Goal: Transaction & Acquisition: Purchase product/service

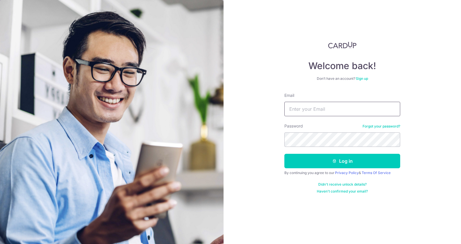
type input "[EMAIL_ADDRESS][DOMAIN_NAME]"
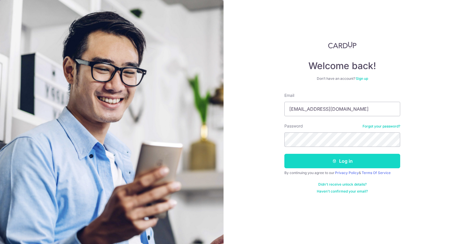
click at [346, 160] on button "Log in" at bounding box center [342, 161] width 116 height 14
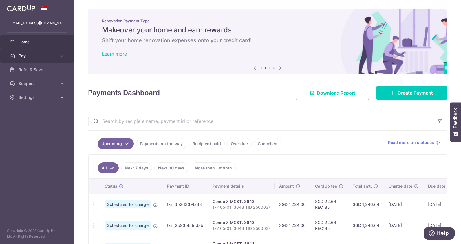
click at [47, 57] on span "Pay" at bounding box center [38, 56] width 38 height 6
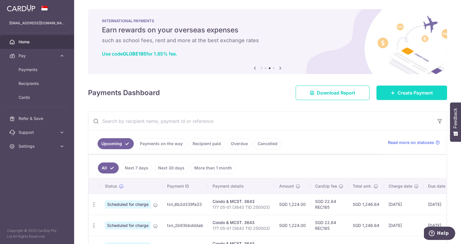
click at [407, 92] on span "Create Payment" at bounding box center [415, 92] width 35 height 7
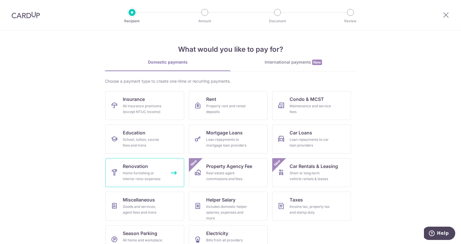
click at [137, 170] on link "Renovation Home furnishing or interior reno-expenses" at bounding box center [144, 172] width 79 height 29
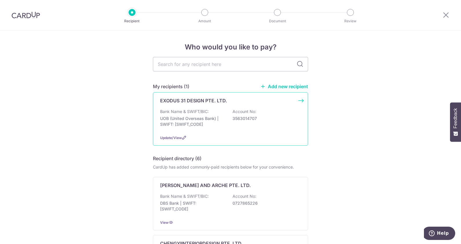
click at [204, 99] on p "EXODUS 31 DESIGN PTE. LTD." at bounding box center [193, 100] width 67 height 7
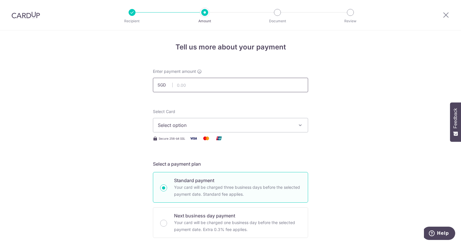
click at [196, 81] on input "text" at bounding box center [230, 85] width 155 height 14
type input "17,013.00"
click at [184, 127] on span "Select option" at bounding box center [225, 125] width 135 height 7
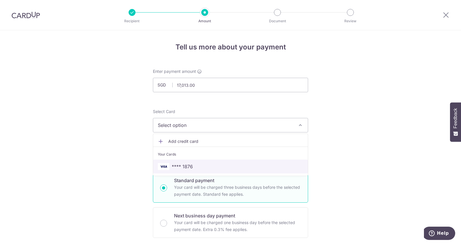
click at [182, 167] on span "**** 1876" at bounding box center [182, 166] width 21 height 7
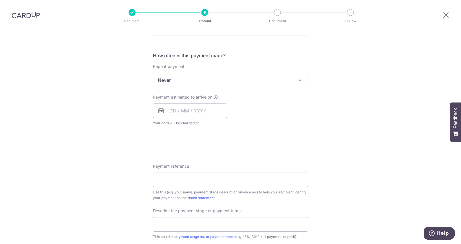
scroll to position [204, 0]
click at [169, 111] on input "text" at bounding box center [190, 109] width 74 height 14
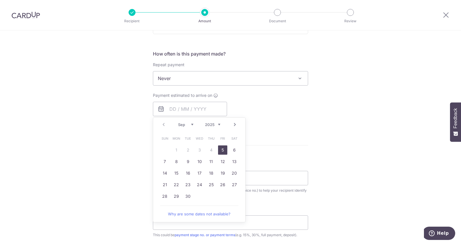
click at [220, 150] on link "5" at bounding box center [222, 150] width 9 height 9
type input "[DATE]"
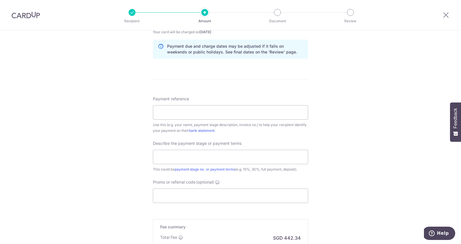
scroll to position [293, 0]
click at [169, 113] on input "Payment reference" at bounding box center [230, 113] width 155 height 14
click at [333, 100] on div "Tell us more about your payment Enter payment amount SGD 17,013.00 17013.00 Sel…" at bounding box center [230, 30] width 461 height 586
click at [215, 116] on input "Payment reference" at bounding box center [230, 113] width 155 height 14
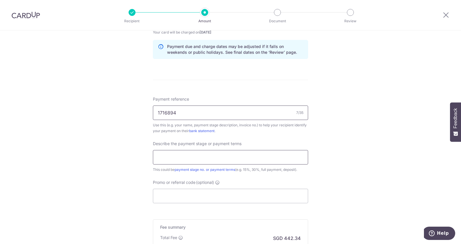
type input "1716894"
click at [183, 156] on input "text" at bounding box center [230, 157] width 155 height 14
type input "full payment"
click at [185, 194] on input "Promo or referral code (optional)" at bounding box center [230, 196] width 155 height 14
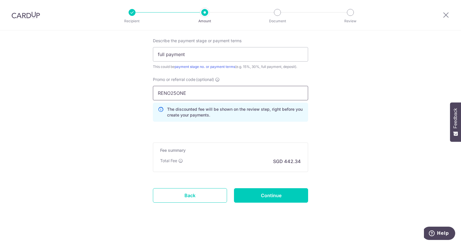
scroll to position [398, 0]
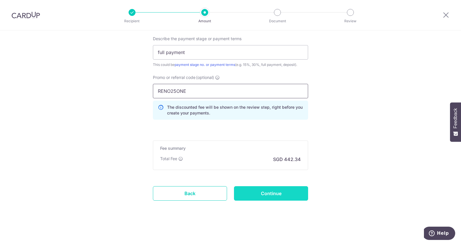
type input "RENO25ONE"
click at [264, 195] on input "Continue" at bounding box center [271, 194] width 74 height 14
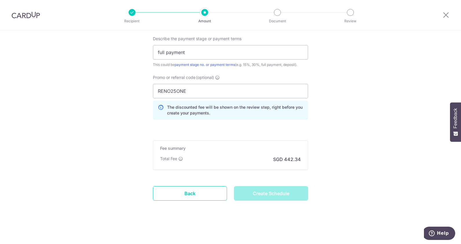
type input "Create Schedule"
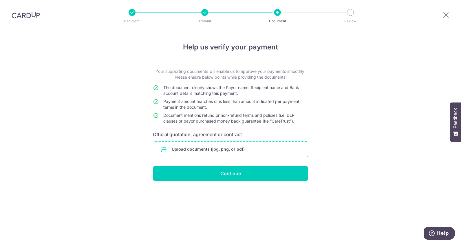
click at [207, 147] on input "file" at bounding box center [230, 149] width 155 height 15
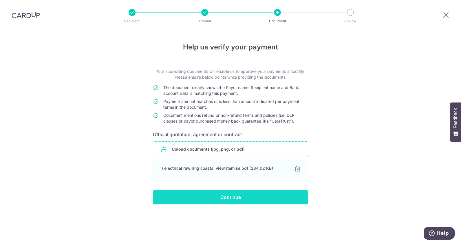
click at [232, 196] on input "Continue" at bounding box center [230, 197] width 155 height 14
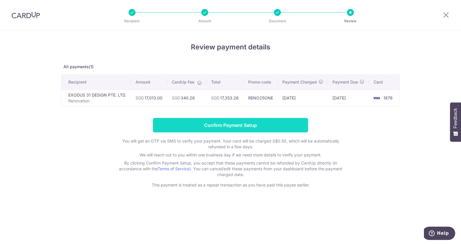
click at [234, 132] on input "Confirm Payment Setup" at bounding box center [230, 125] width 155 height 14
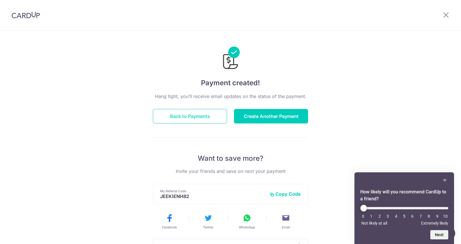
click at [182, 116] on button "Back to Payments" at bounding box center [190, 116] width 74 height 14
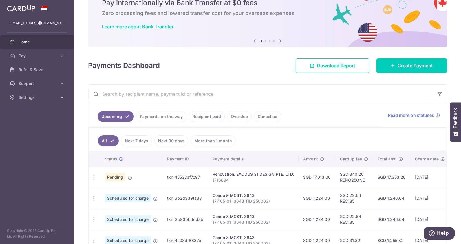
scroll to position [30, 0]
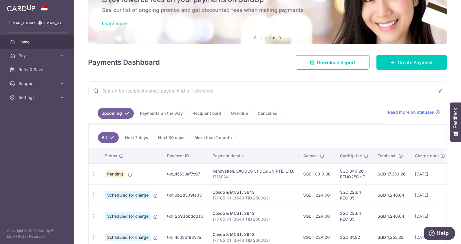
click at [38, 39] on span "Home" at bounding box center [38, 42] width 38 height 6
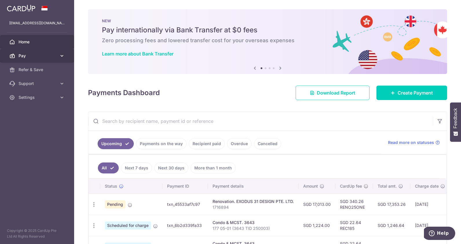
click at [67, 55] on link "Pay" at bounding box center [37, 56] width 74 height 14
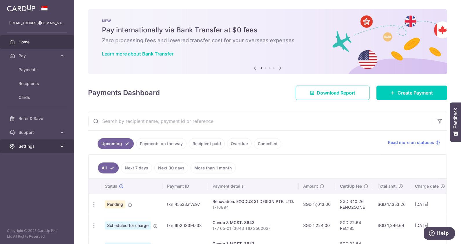
click at [60, 144] on icon at bounding box center [62, 147] width 6 height 6
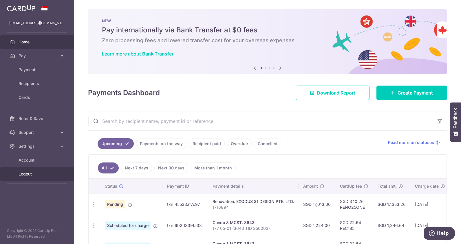
click at [22, 174] on span "Logout" at bounding box center [38, 174] width 38 height 6
